Goal: Task Accomplishment & Management: Manage account settings

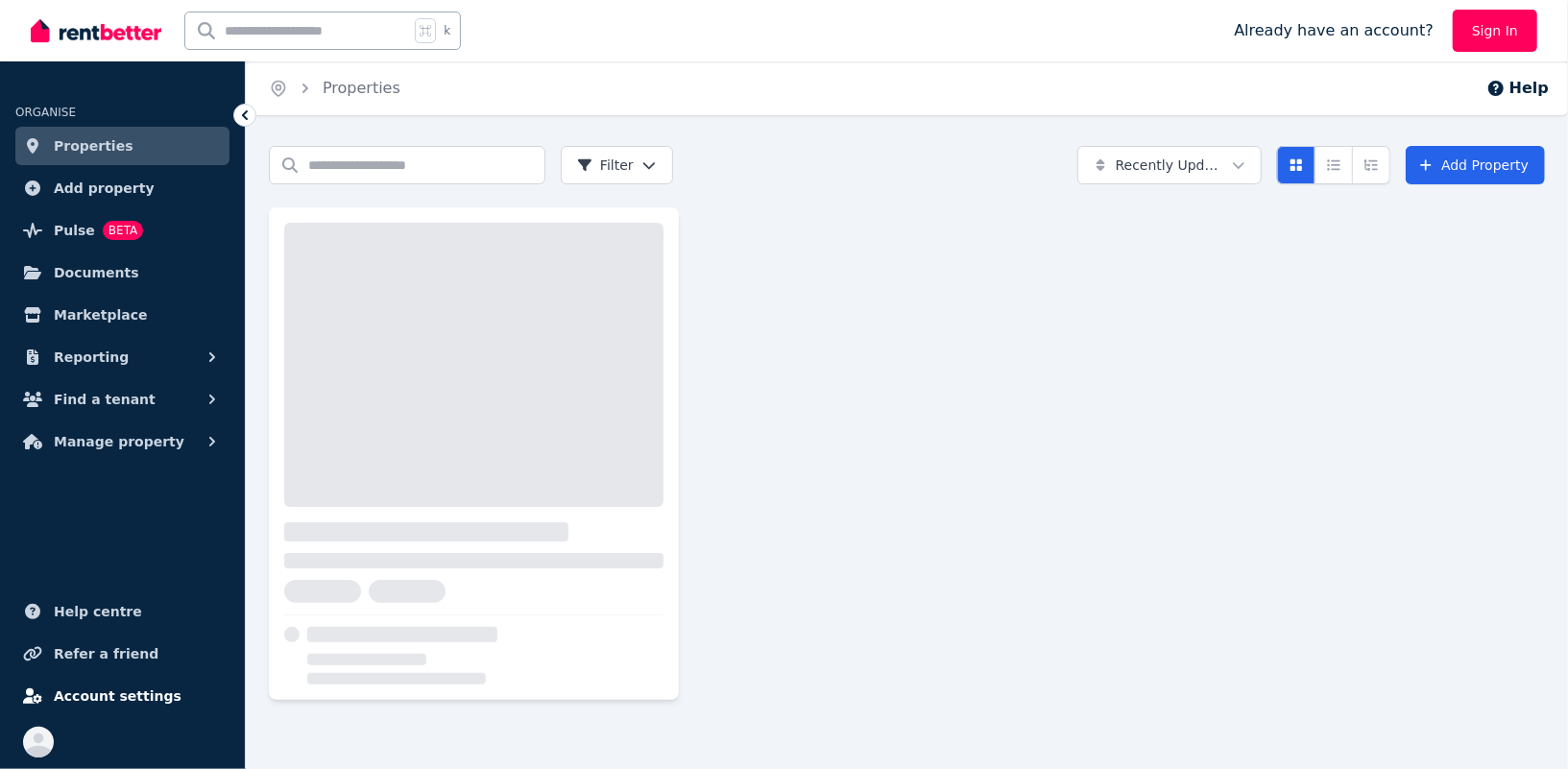
click at [115, 706] on span "Account settings" at bounding box center [117, 696] width 127 height 23
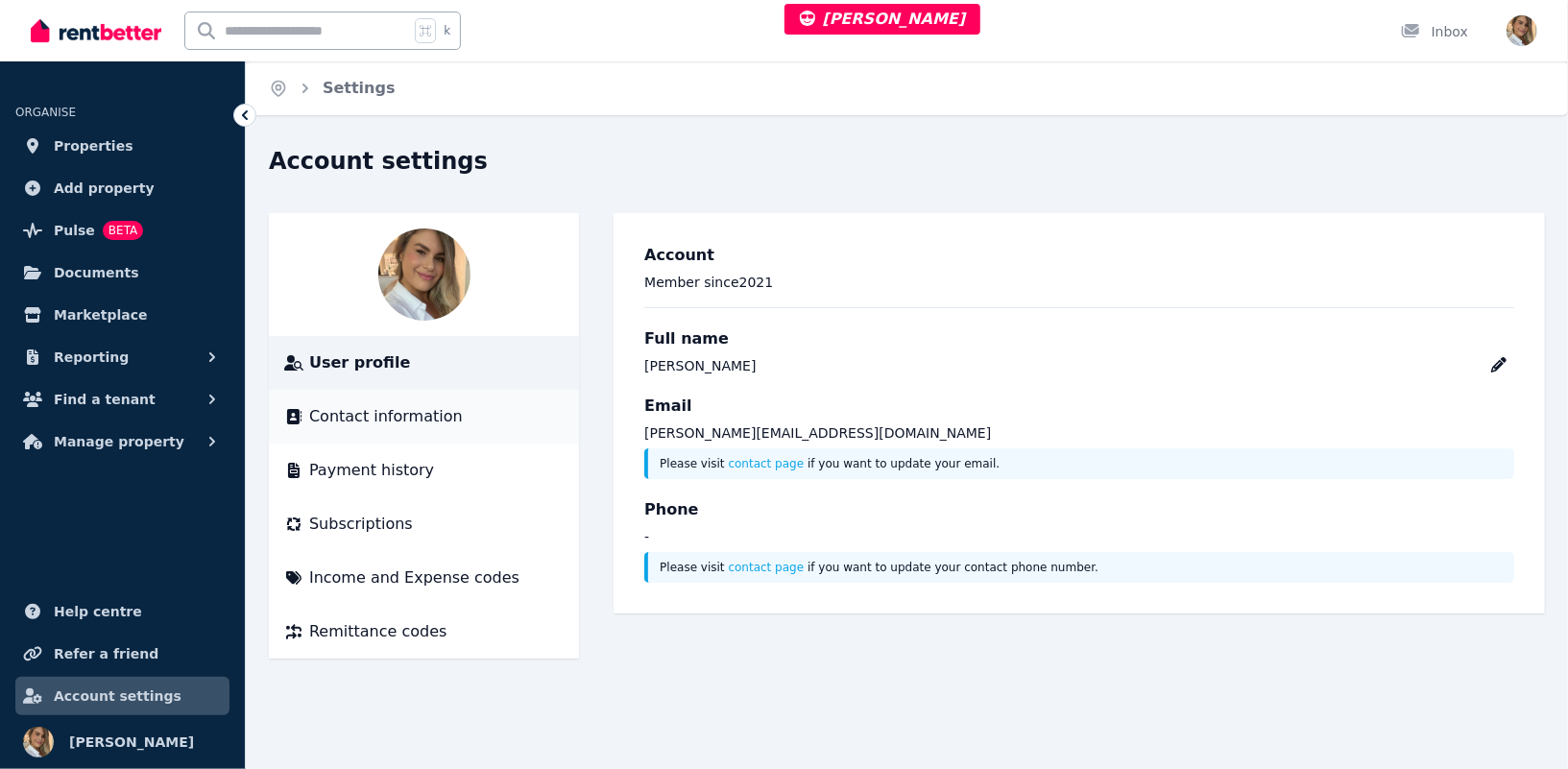
click at [361, 418] on span "Contact information" at bounding box center [386, 417] width 154 height 23
